Goal: Information Seeking & Learning: Learn about a topic

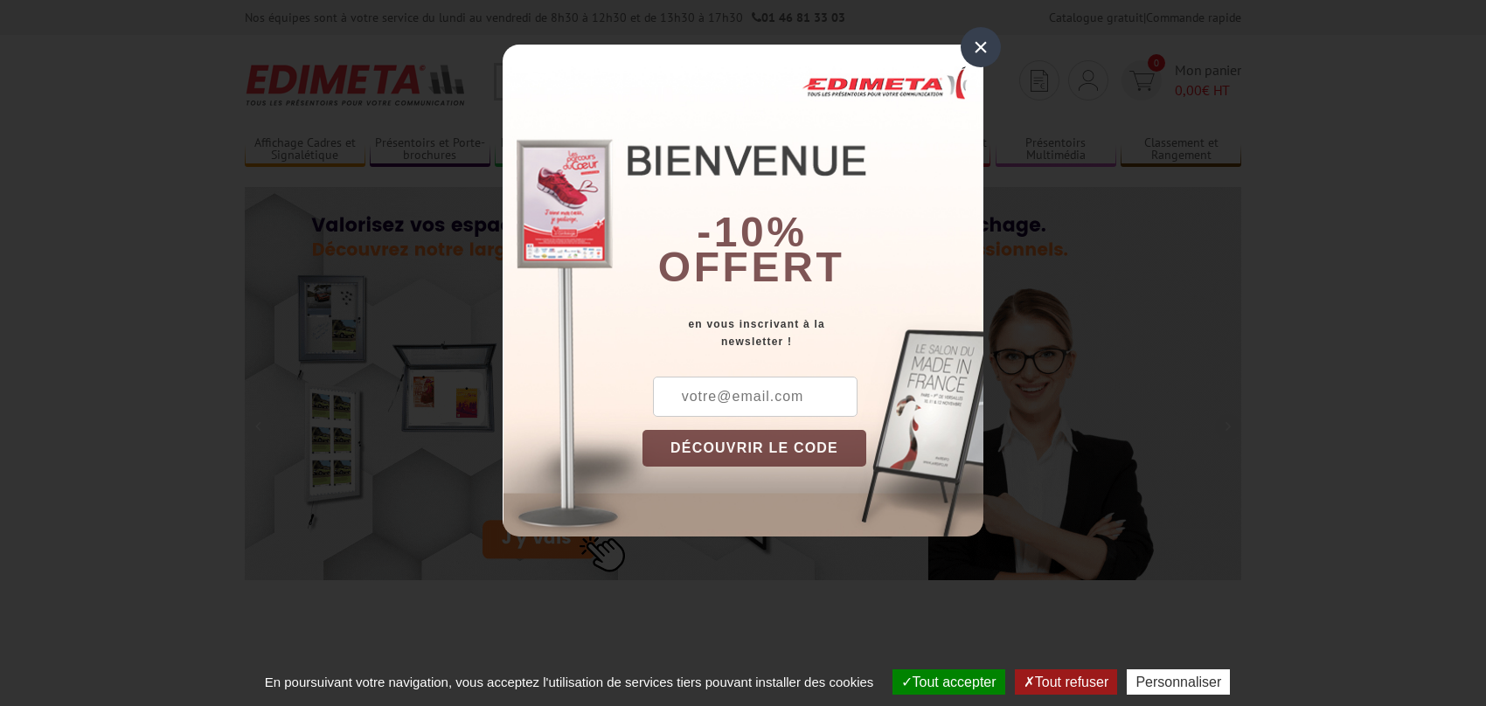
click at [979, 48] on div "×" at bounding box center [981, 47] width 40 height 40
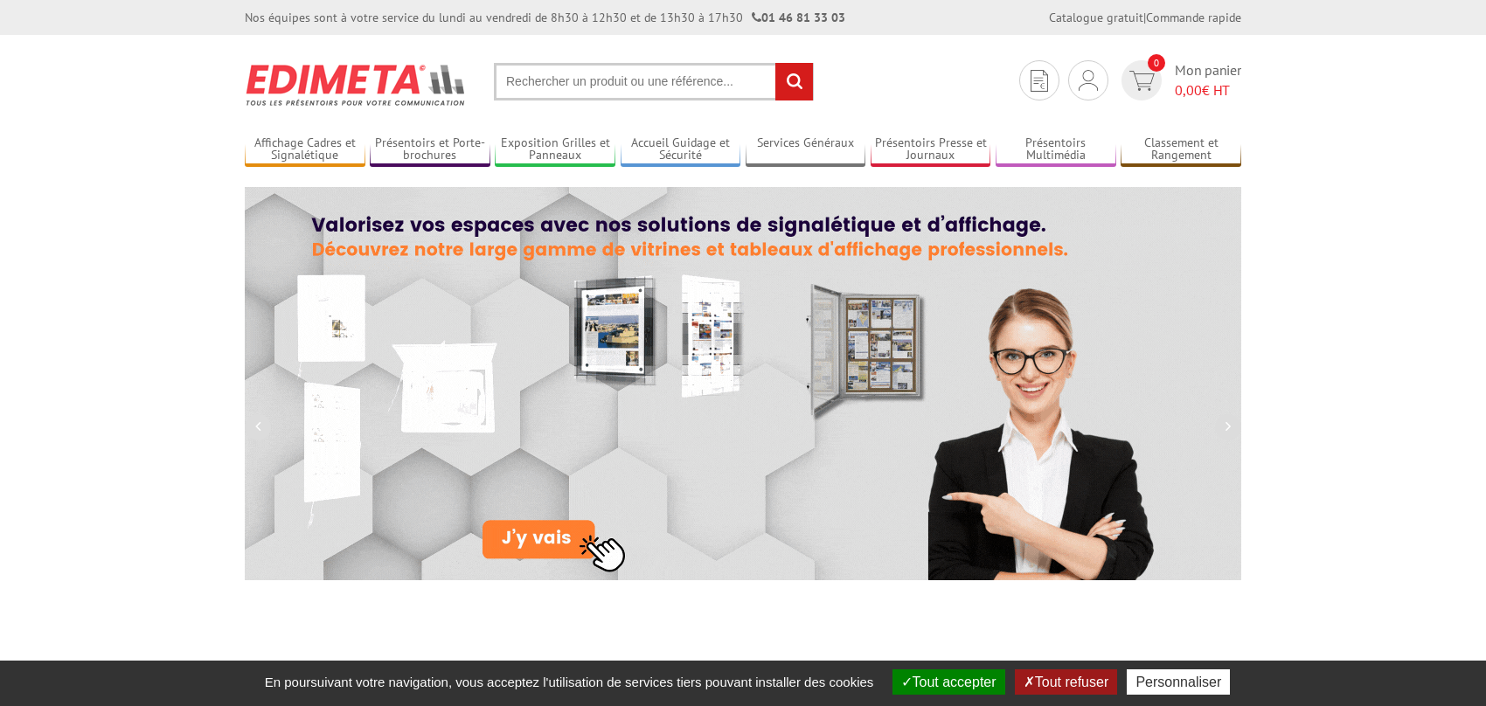
click at [555, 77] on input "text" at bounding box center [654, 82] width 320 height 38
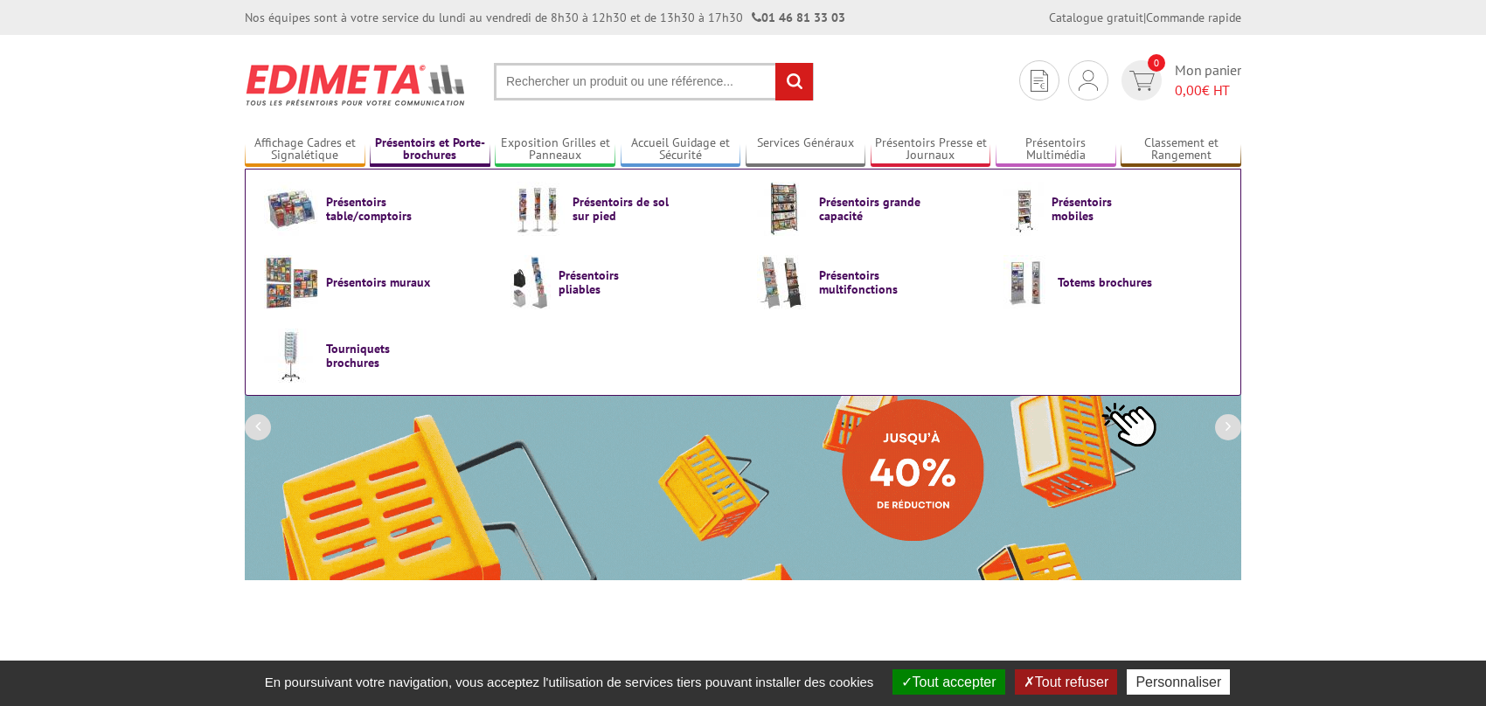
click at [416, 146] on link "Présentoirs et Porte-brochures" at bounding box center [430, 149] width 121 height 29
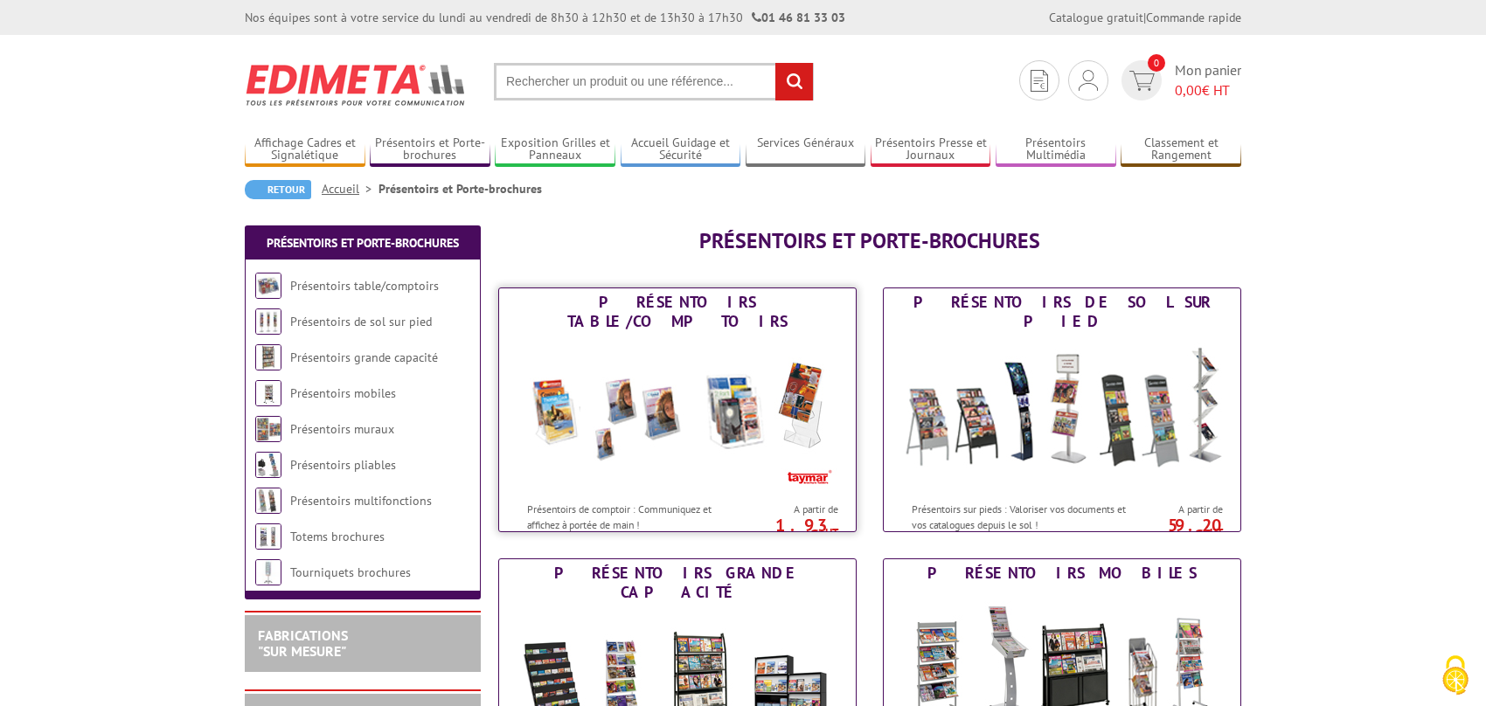
click at [713, 431] on img at bounding box center [677, 414] width 323 height 157
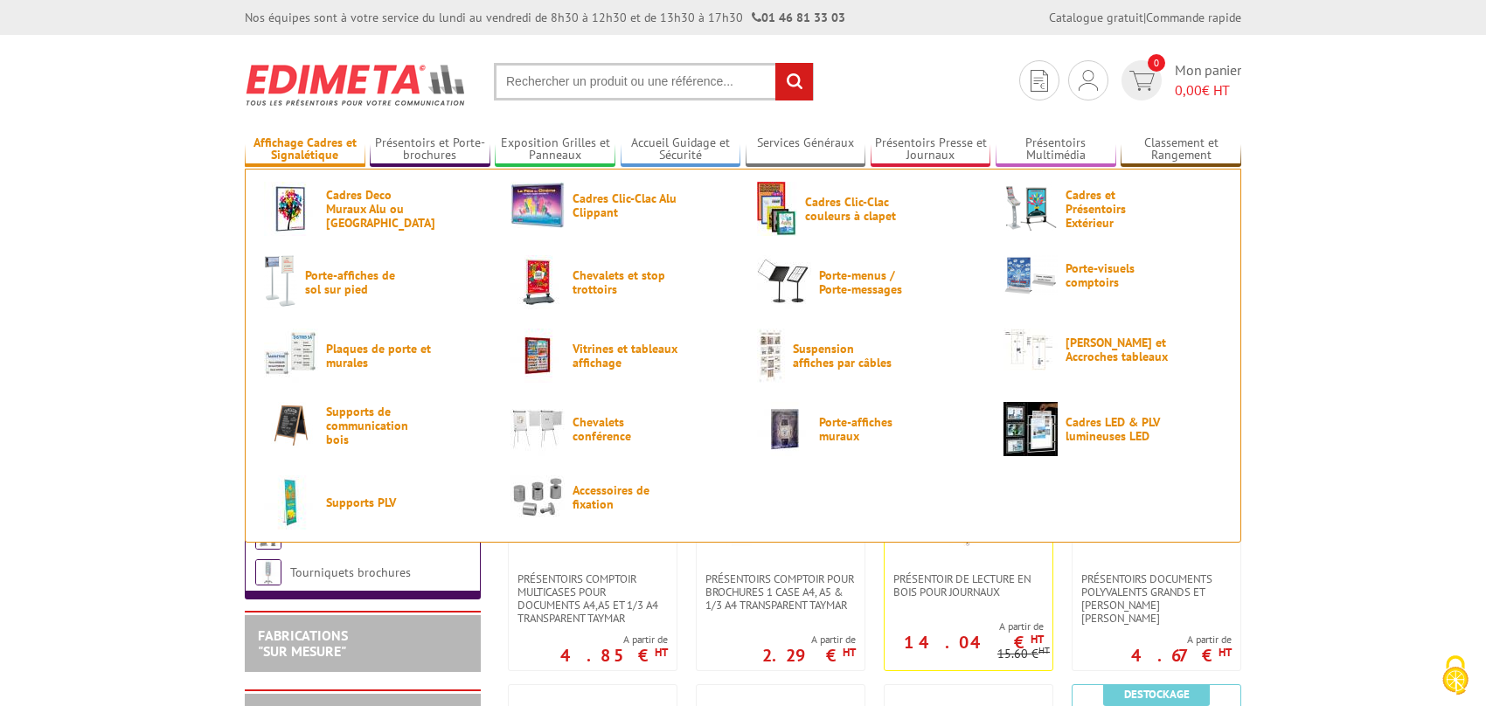
click at [334, 147] on link "Affichage Cadres et Signalétique" at bounding box center [305, 149] width 121 height 29
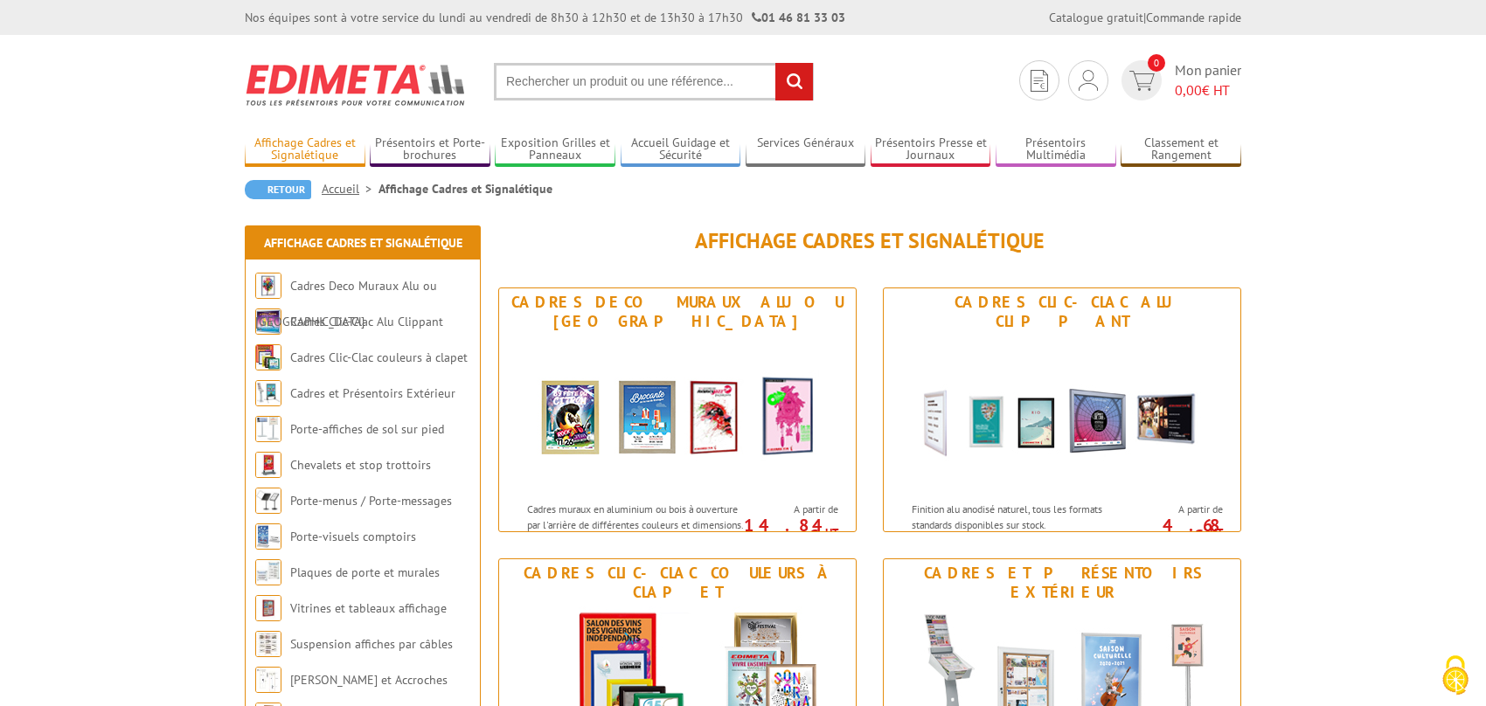
click at [320, 156] on link "Affichage Cadres et Signalétique" at bounding box center [305, 149] width 121 height 29
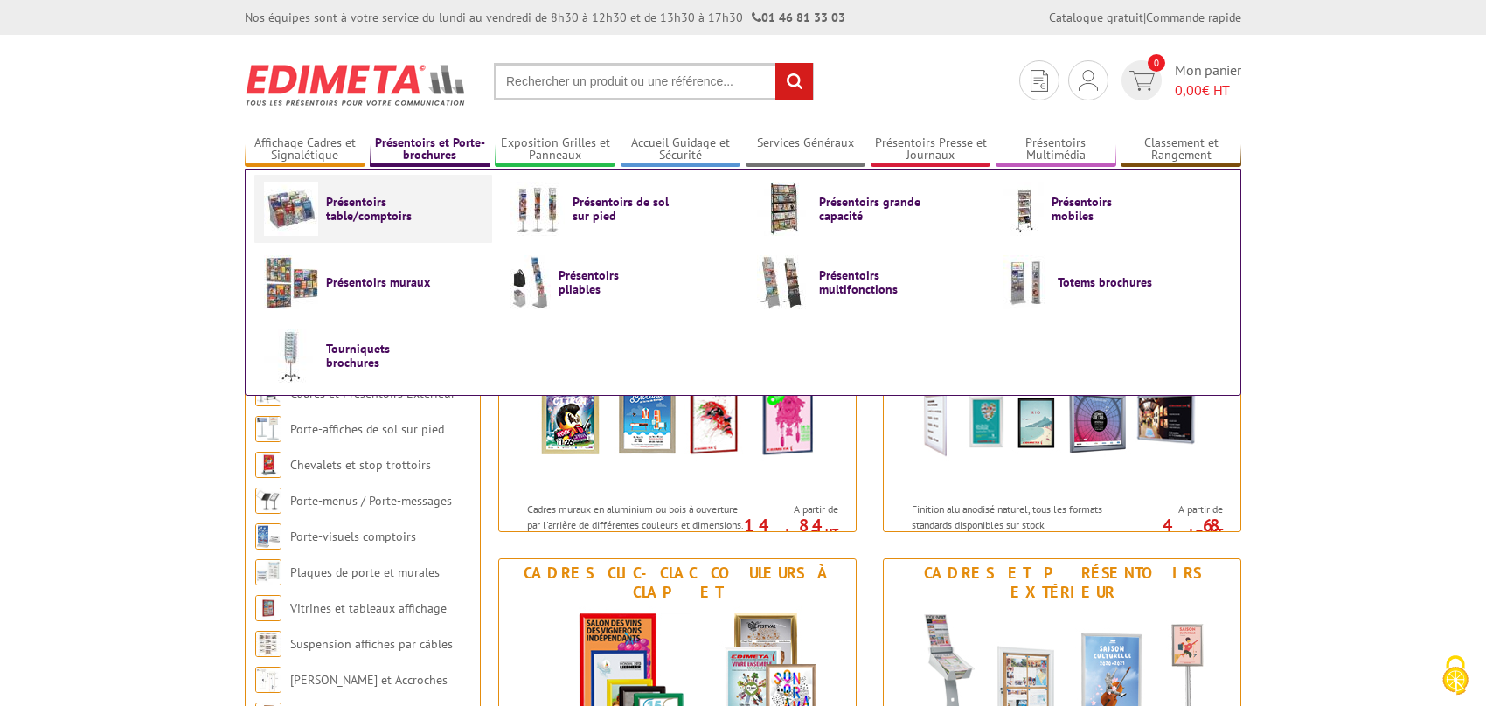
click at [356, 222] on span "Présentoirs table/comptoirs" at bounding box center [378, 209] width 105 height 28
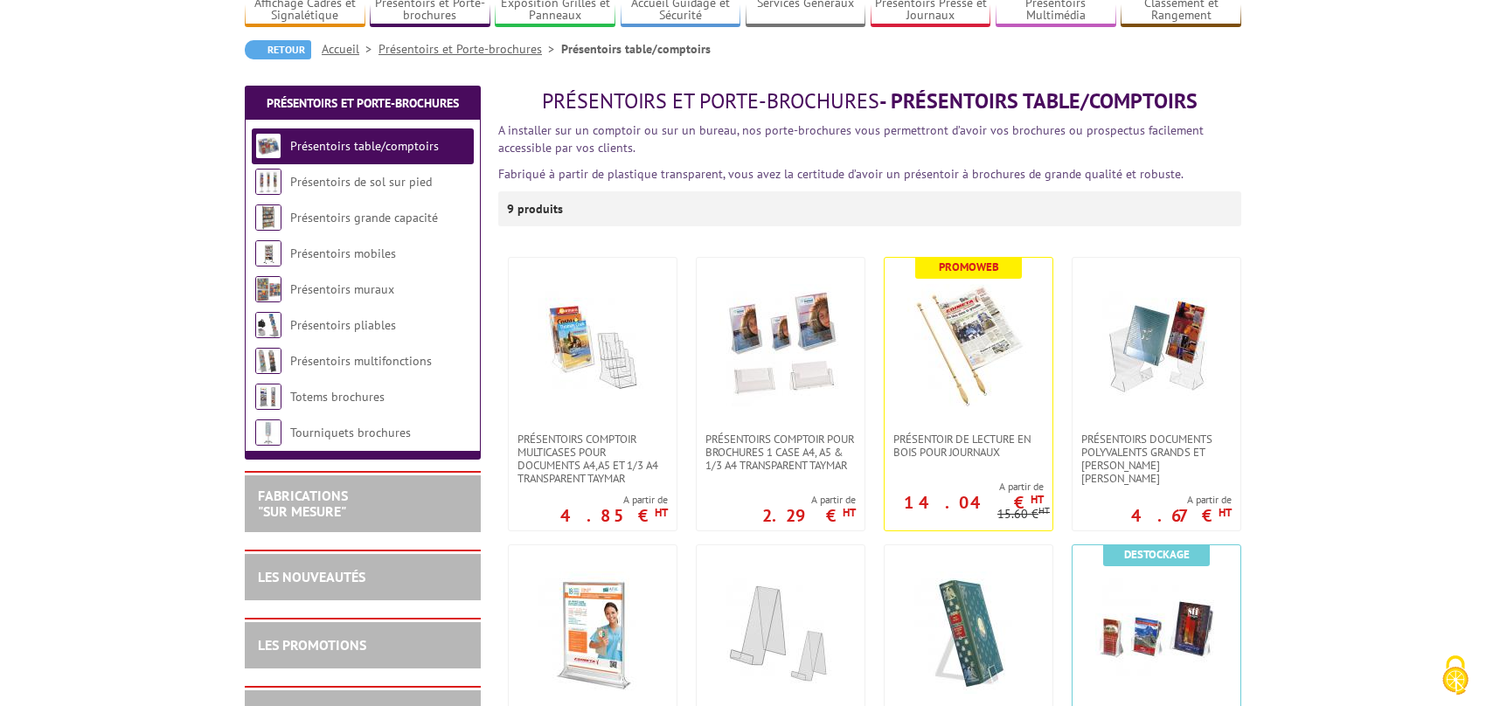
scroll to position [175, 0]
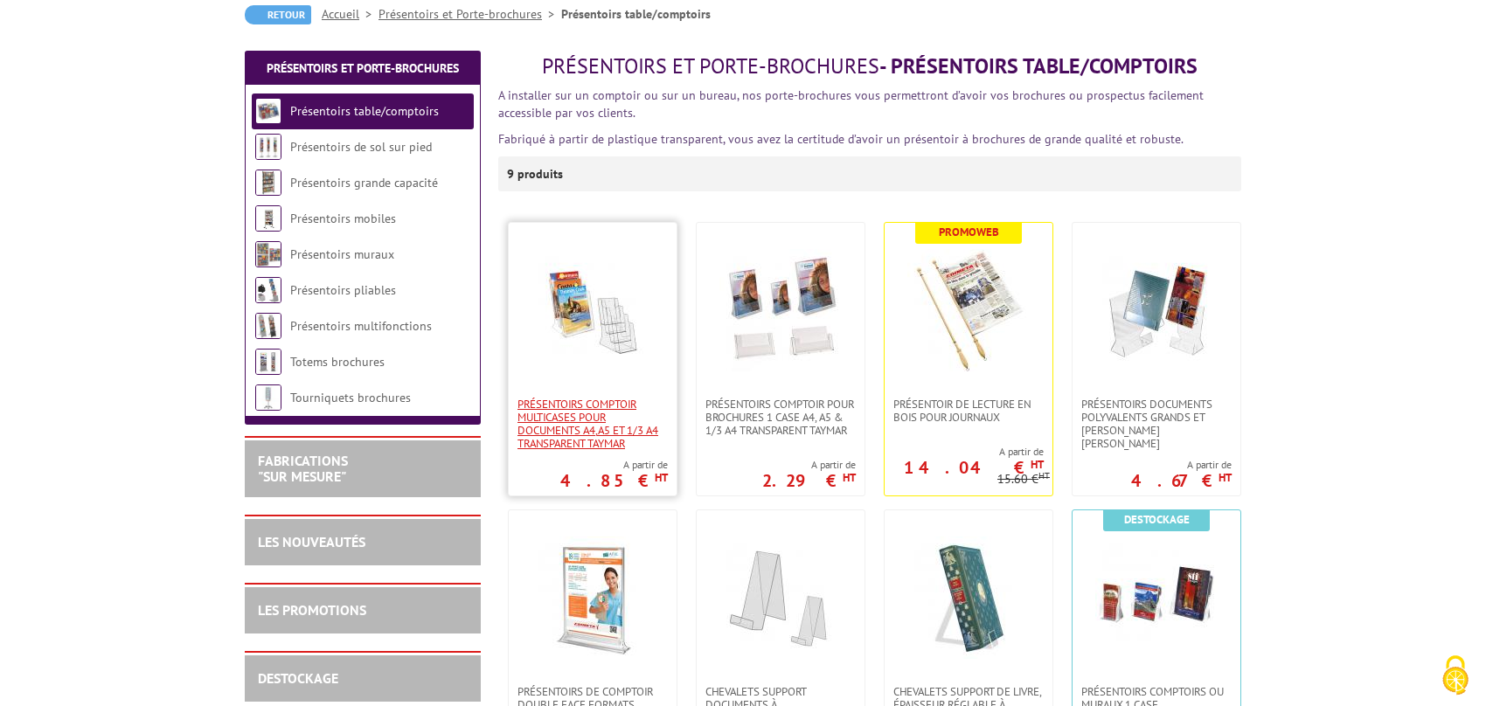
click at [585, 439] on span "Présentoirs comptoir multicases POUR DOCUMENTS A4,A5 ET 1/3 A4 TRANSPARENT TAYM…" at bounding box center [593, 424] width 150 height 52
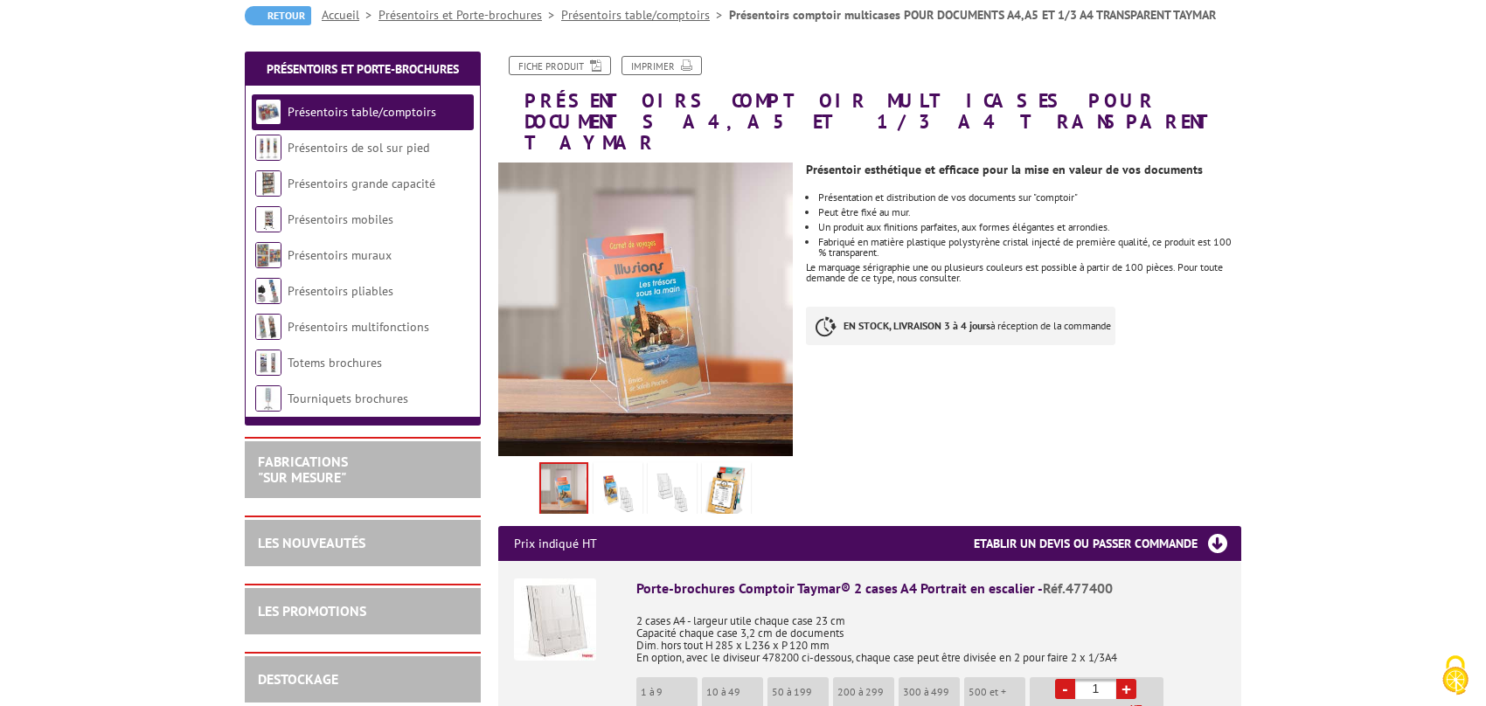
scroll to position [175, 0]
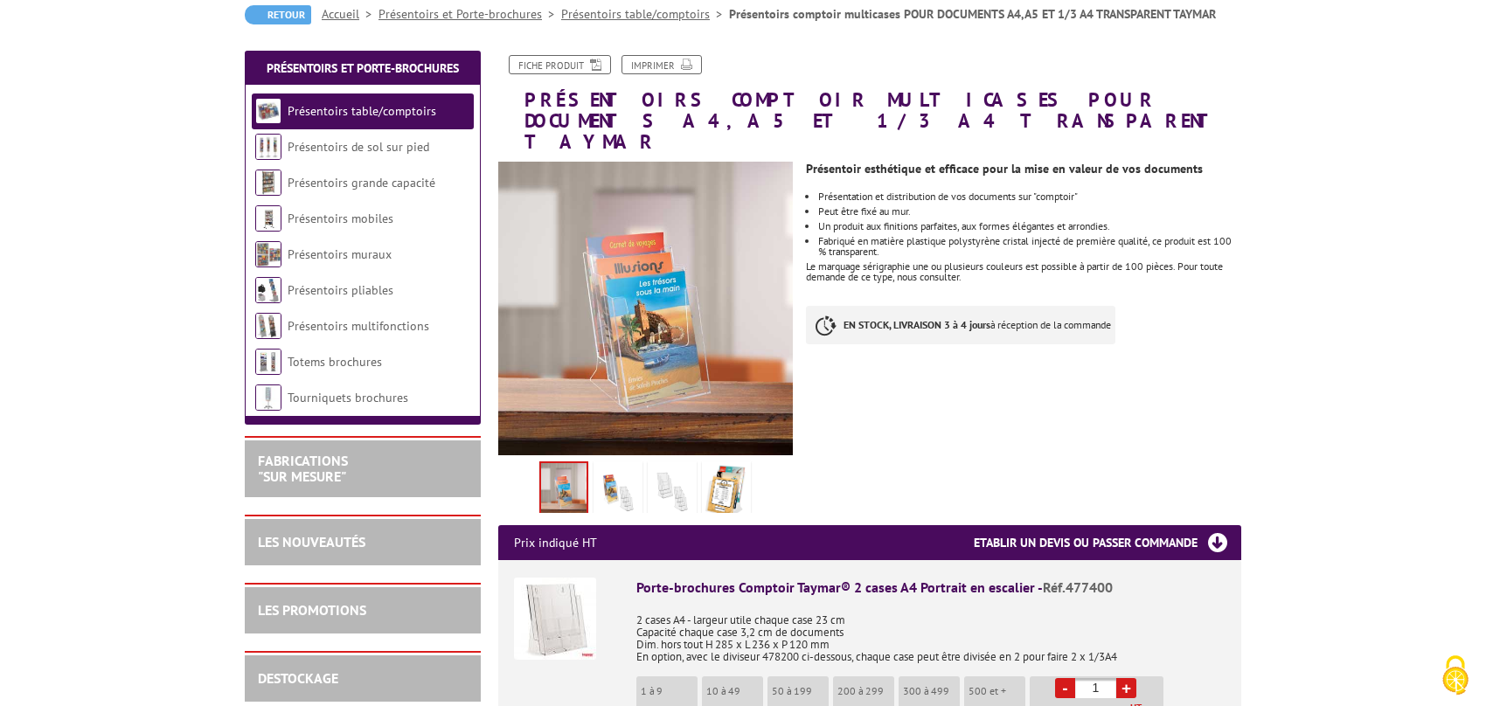
click at [612, 476] on img at bounding box center [618, 492] width 42 height 54
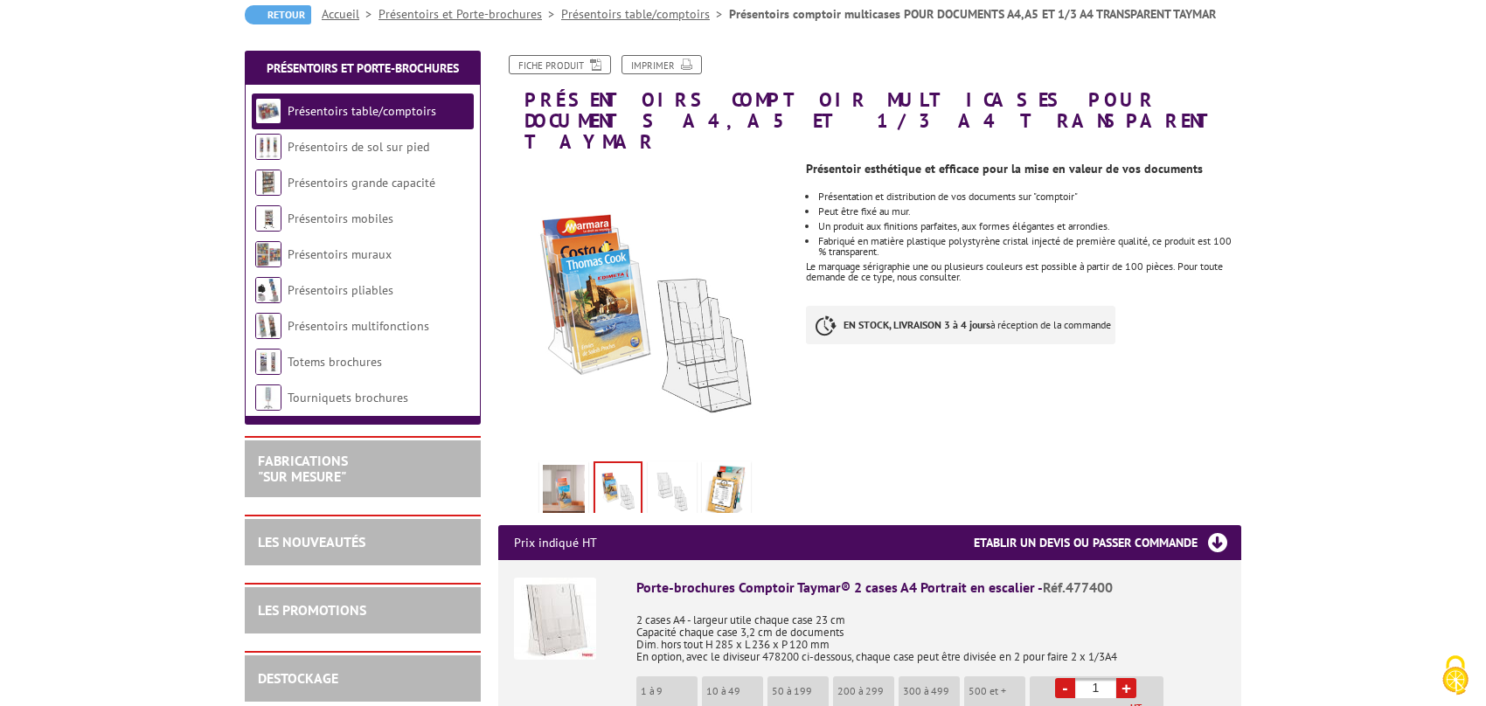
click at [677, 469] on img at bounding box center [672, 492] width 42 height 54
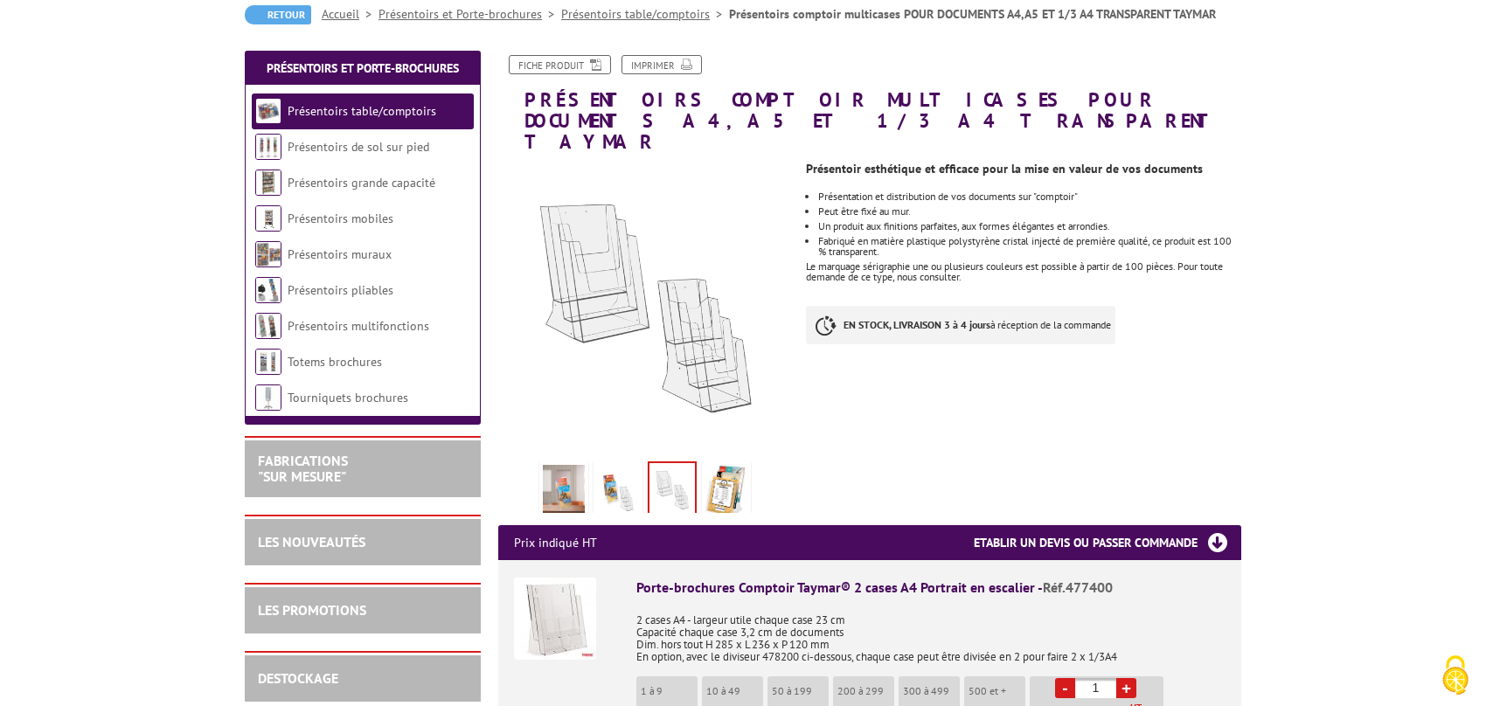
click at [624, 469] on img at bounding box center [618, 492] width 42 height 54
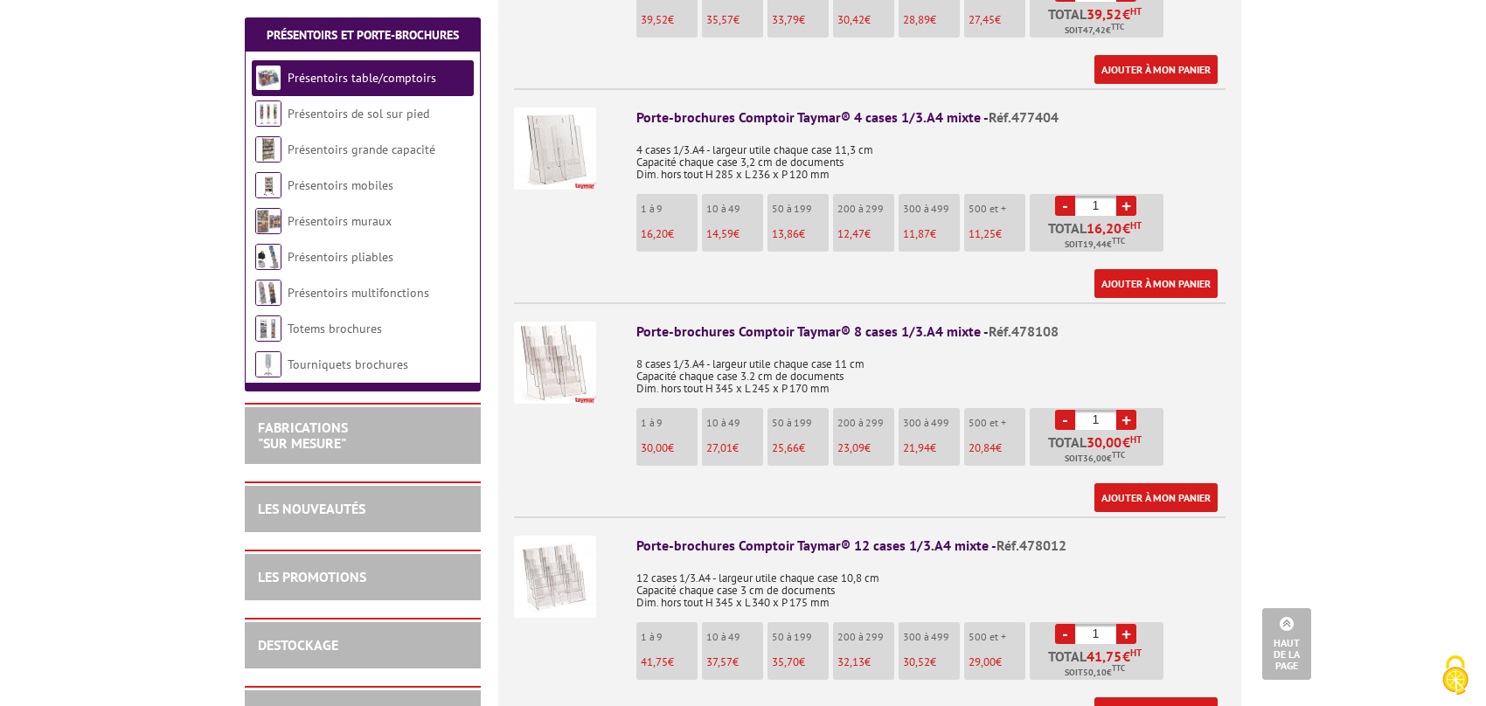
scroll to position [3147, 0]
